Goal: Navigation & Orientation: Find specific page/section

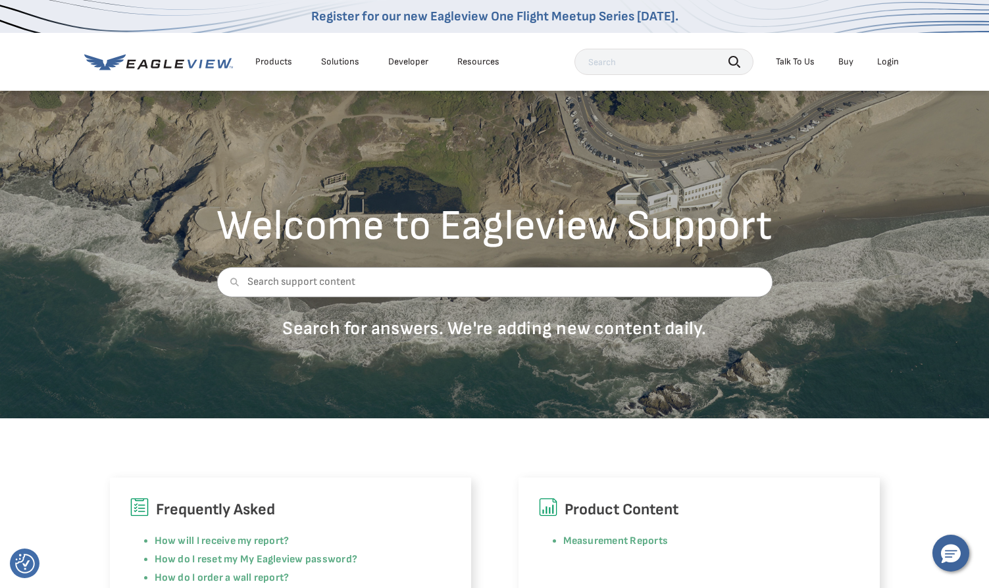
click at [883, 59] on div "Login" at bounding box center [888, 62] width 22 height 12
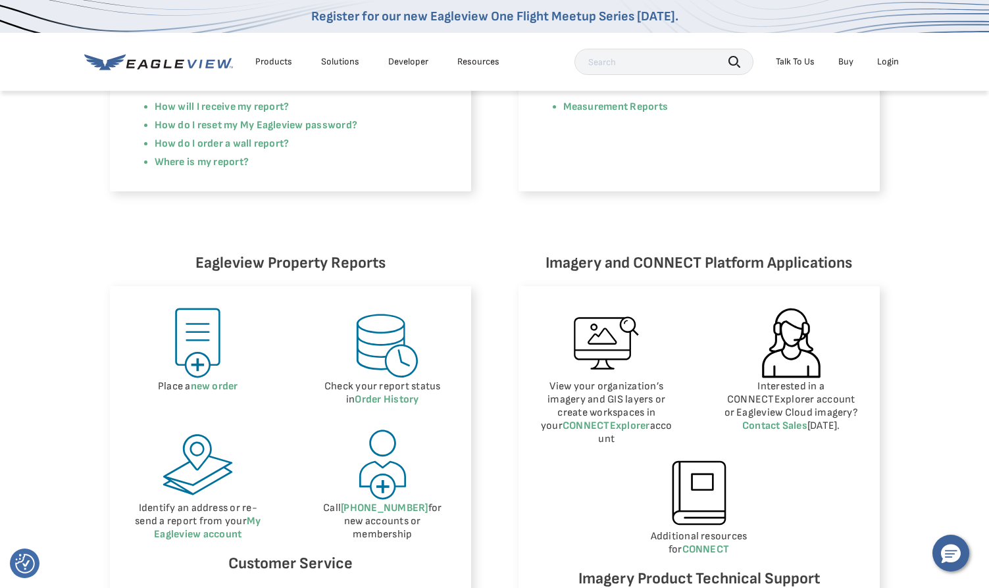
scroll to position [461, 0]
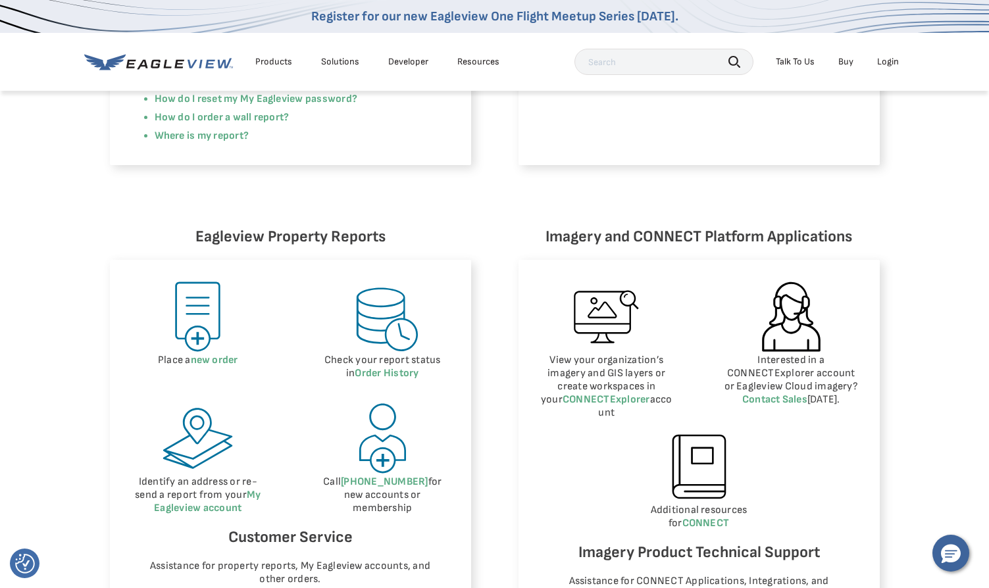
click at [891, 60] on div "Login" at bounding box center [888, 62] width 22 height 12
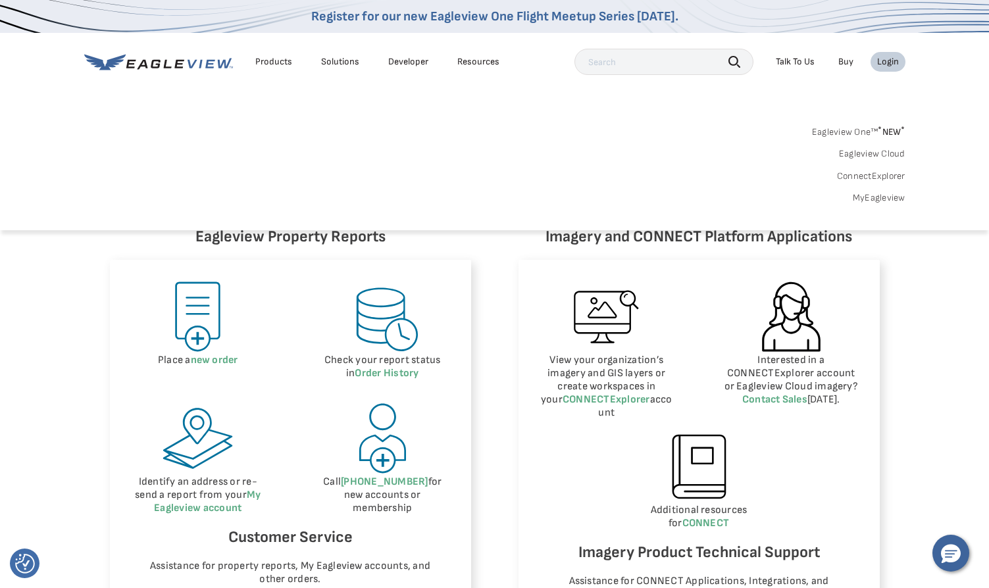
click at [878, 175] on link "ConnectExplorer" at bounding box center [871, 176] width 68 height 12
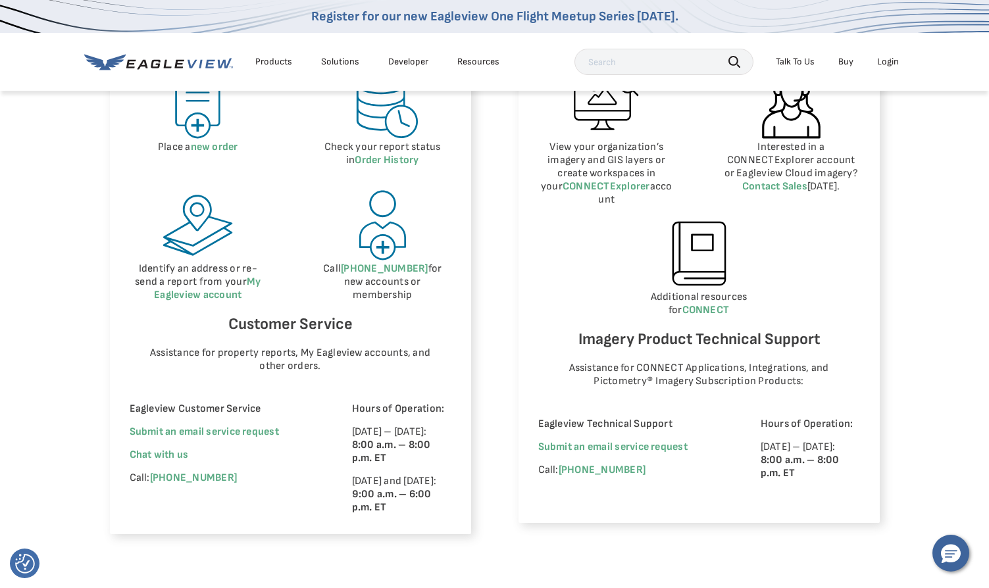
scroll to position [724, 0]
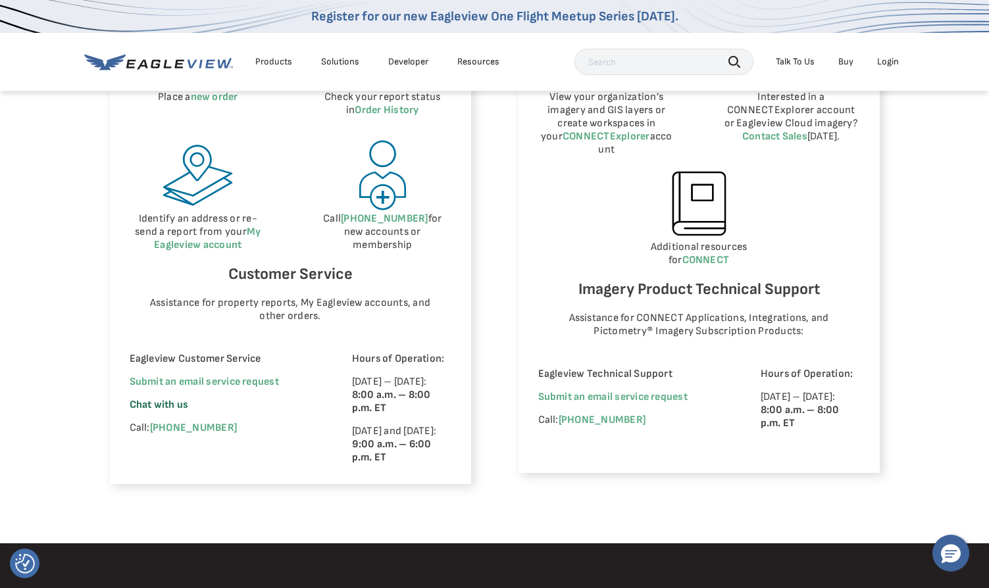
click at [163, 401] on span "Chat with us" at bounding box center [159, 405] width 59 height 13
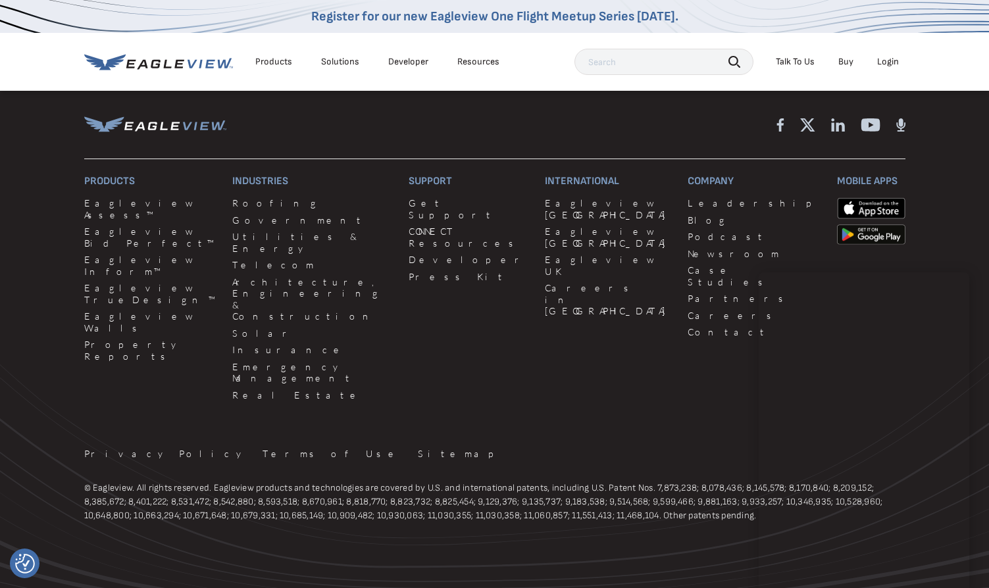
scroll to position [1209, 0]
